Goal: Task Accomplishment & Management: Manage account settings

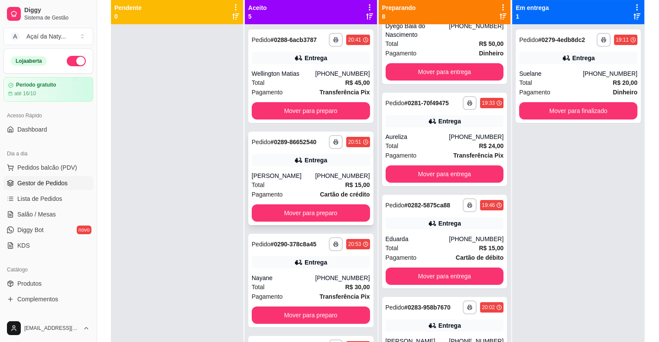
scroll to position [156, 0]
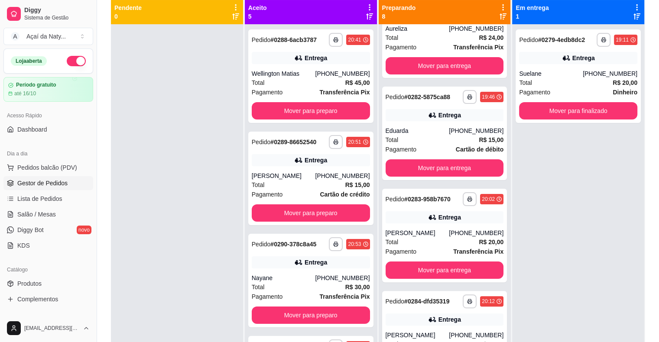
click at [228, 160] on div at bounding box center [177, 195] width 132 height 342
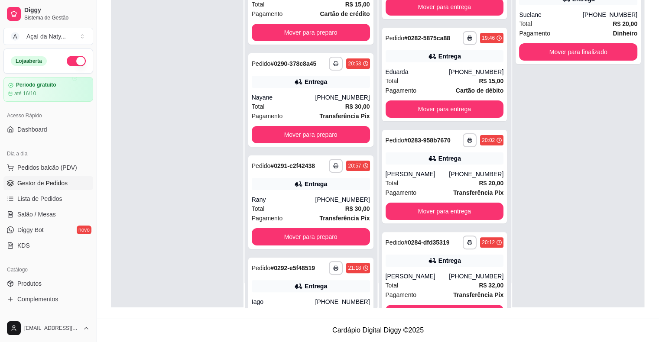
scroll to position [166, 0]
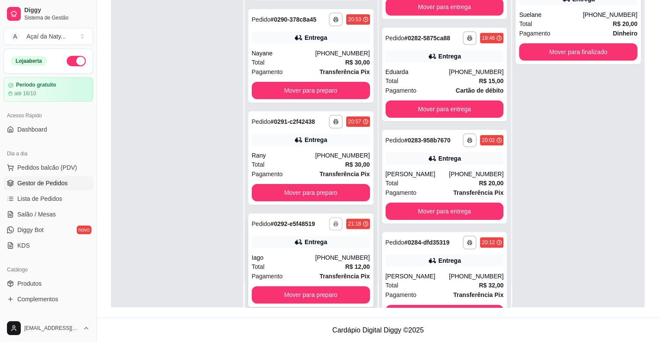
click at [329, 220] on button "button" at bounding box center [335, 223] width 13 height 13
click at [310, 253] on button "Impressora" at bounding box center [303, 253] width 61 height 13
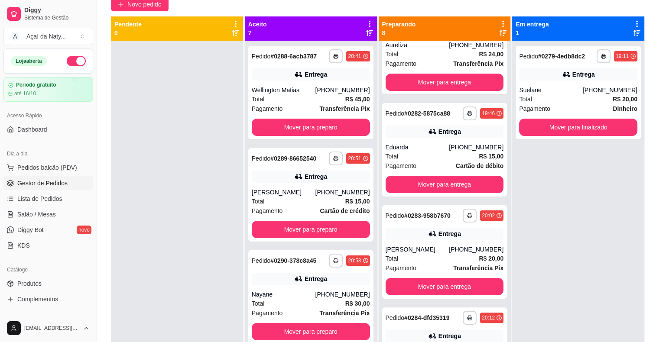
scroll to position [80, 0]
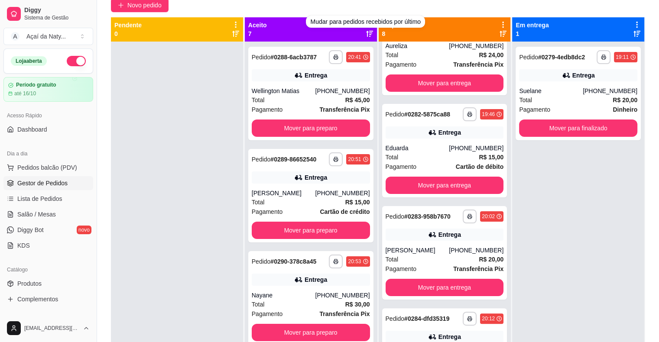
click at [322, 39] on div "Aceito 7" at bounding box center [311, 29] width 132 height 24
click at [366, 21] on icon at bounding box center [370, 25] width 8 height 8
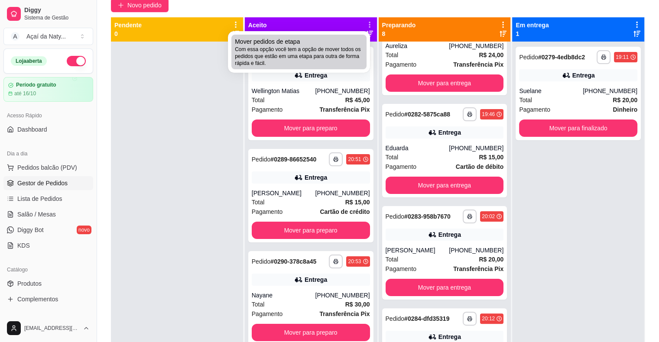
click at [337, 46] on span "Com essa opção você tem a opção de mover todos os pedidos que estão em uma etap…" at bounding box center [299, 56] width 128 height 21
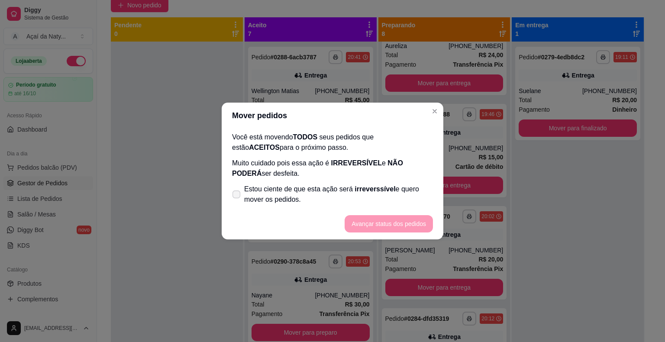
click at [237, 193] on icon at bounding box center [236, 194] width 6 height 5
click at [237, 196] on input "Estou ciente de que esta ação será irreverssível e quero mover os pedidos." at bounding box center [235, 199] width 6 height 6
checkbox input "true"
click at [379, 220] on button "Avançar status dos pedidos" at bounding box center [389, 224] width 86 height 17
